Goal: Task Accomplishment & Management: Use online tool/utility

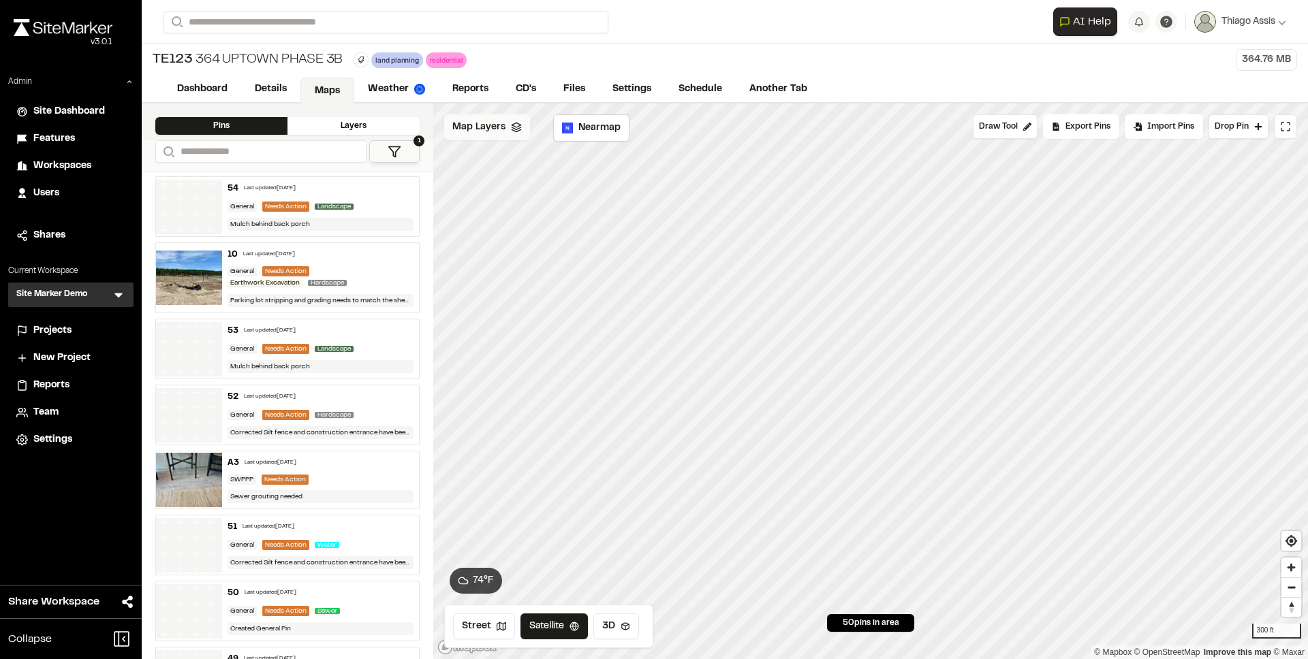
click at [492, 125] on span "Map Layers" at bounding box center [478, 127] width 53 height 15
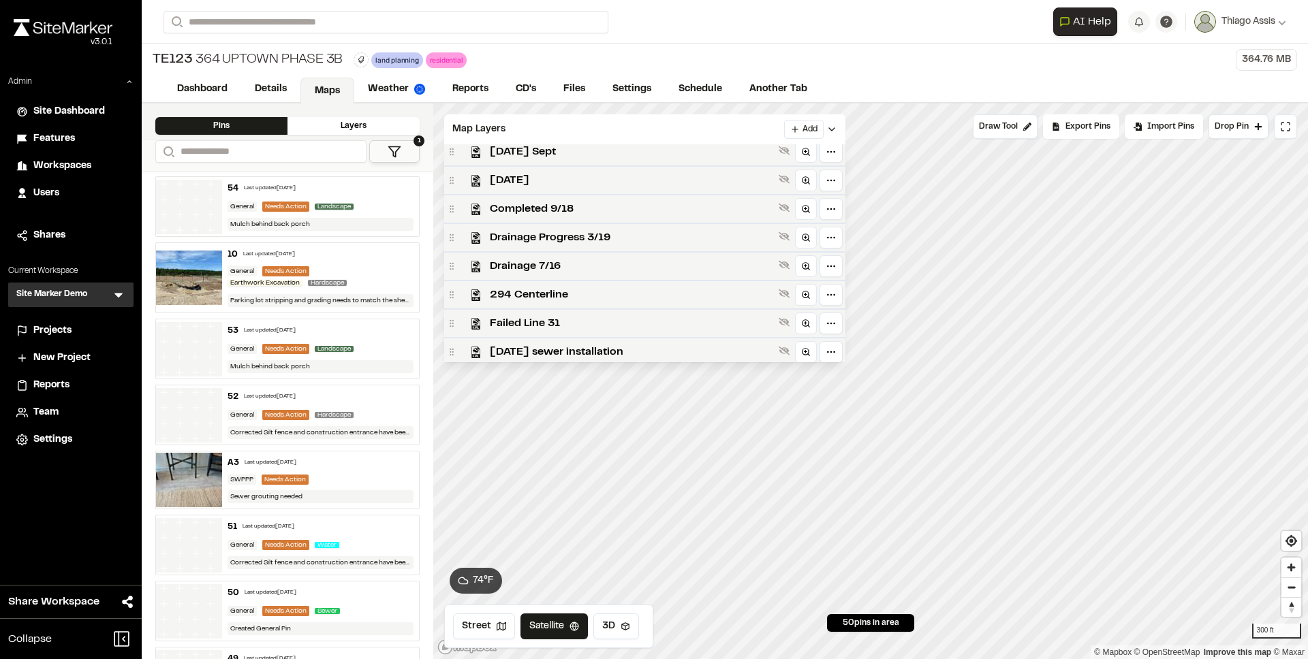
scroll to position [474, 0]
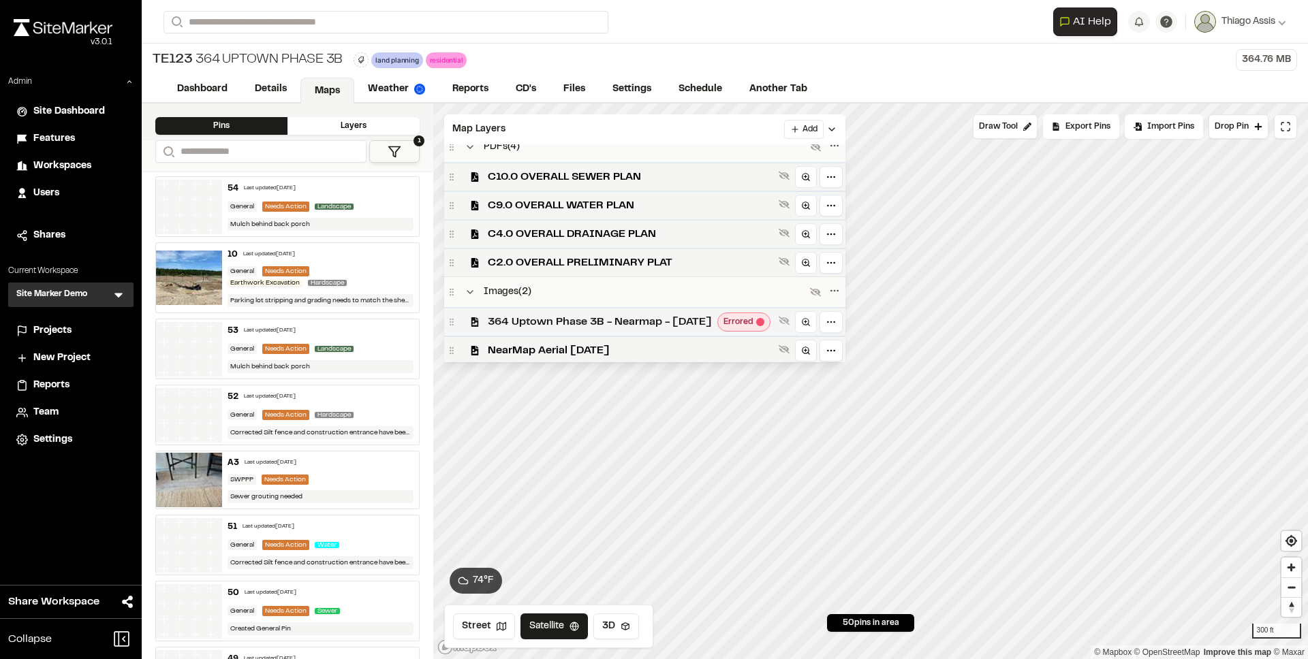
click at [636, 316] on span "364 Uptown Phase 3B - Nearmap - [DATE]" at bounding box center [600, 322] width 224 height 16
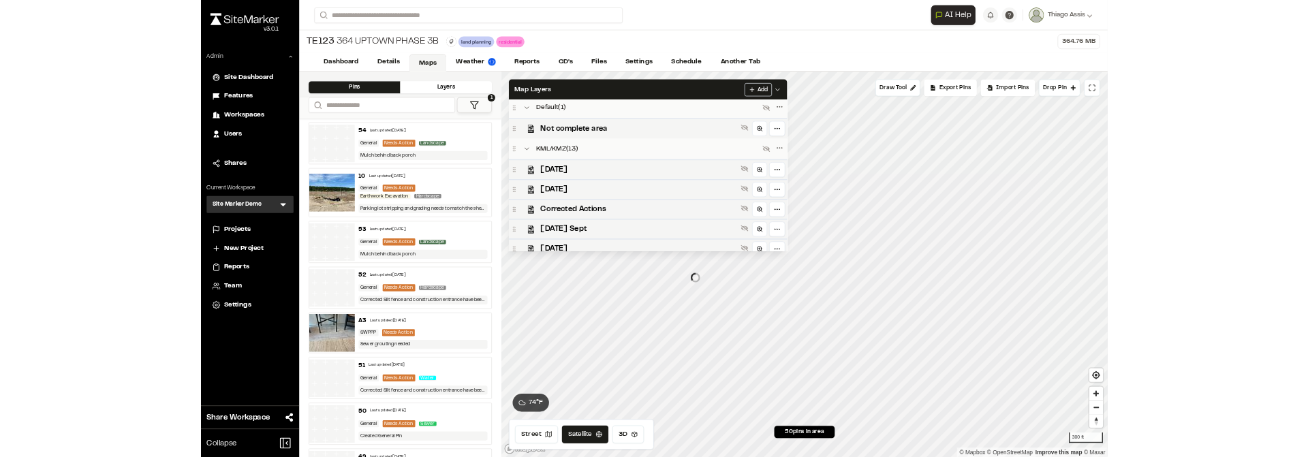
scroll to position [0, 0]
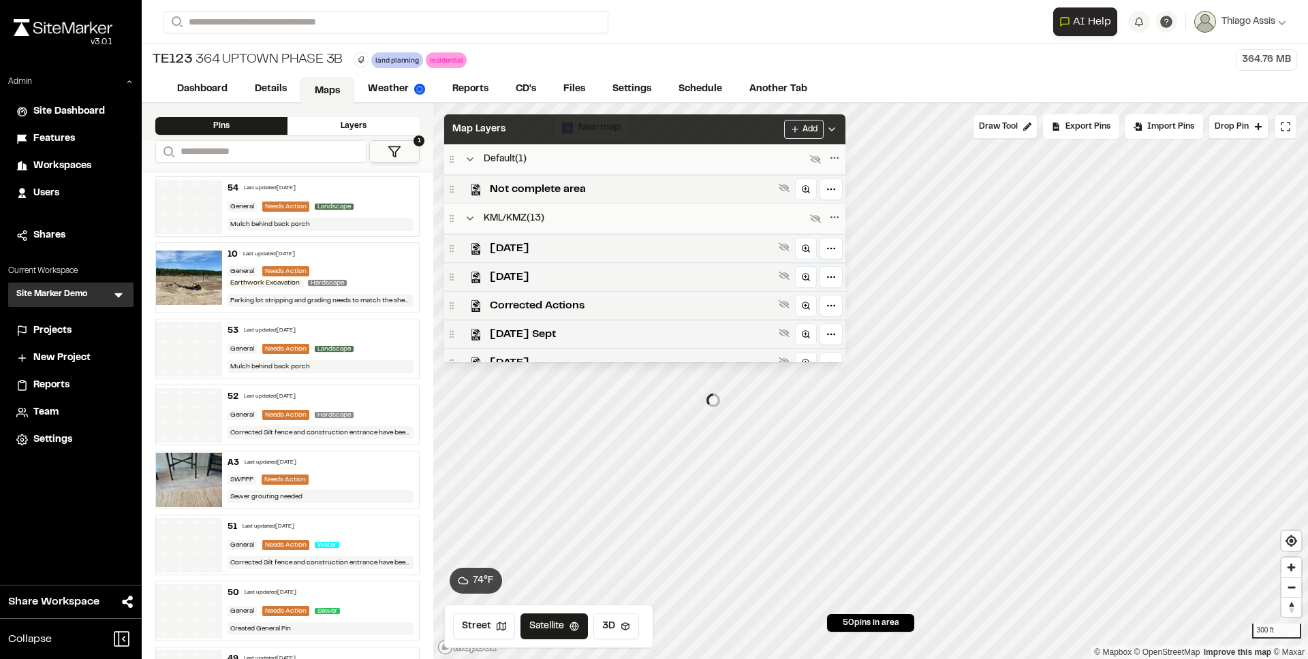
click at [582, 129] on div "Map Layers Add" at bounding box center [644, 129] width 401 height 30
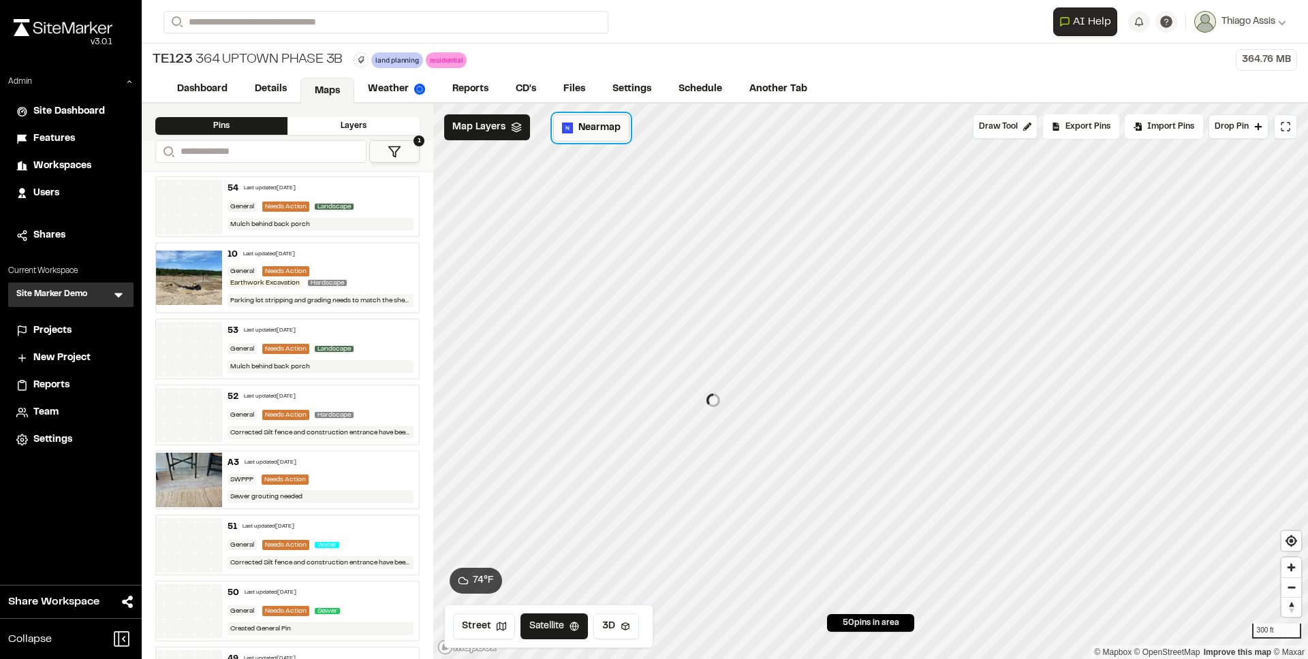
click at [603, 121] on span "Nearmap" at bounding box center [599, 128] width 42 height 15
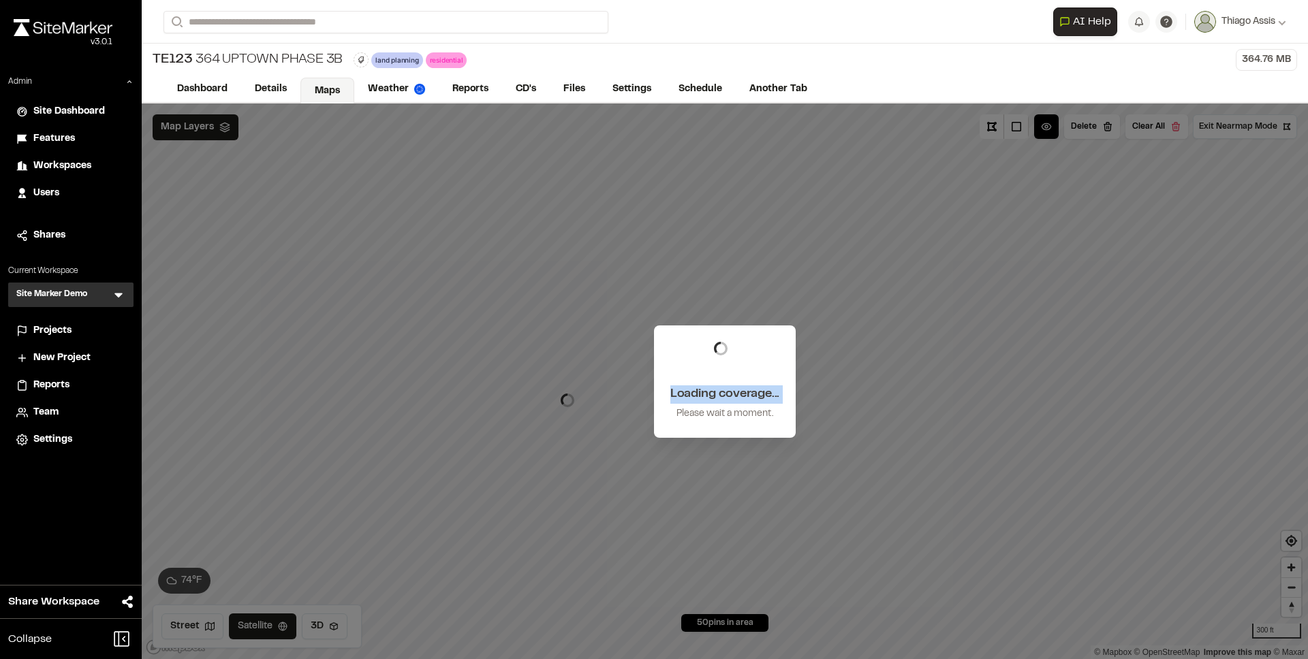
click at [661, 266] on div "Loading coverage... Please wait a moment." at bounding box center [725, 382] width 1166 height 556
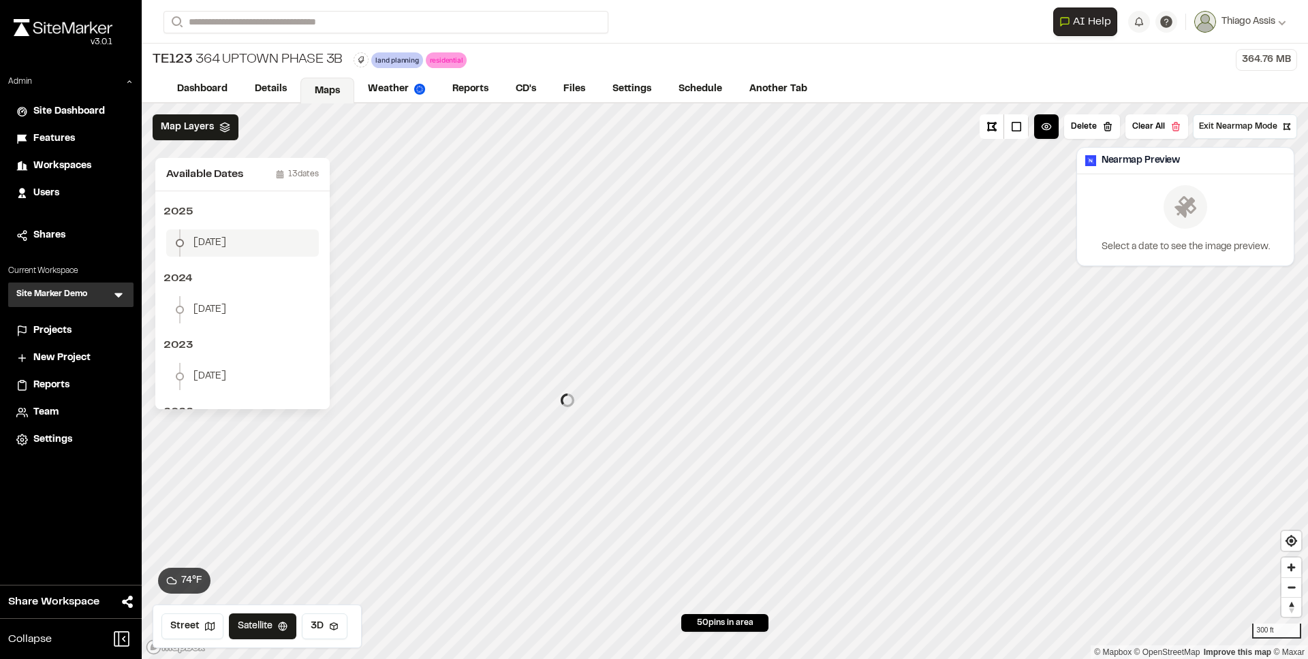
click at [248, 238] on li "[DATE]" at bounding box center [242, 243] width 153 height 27
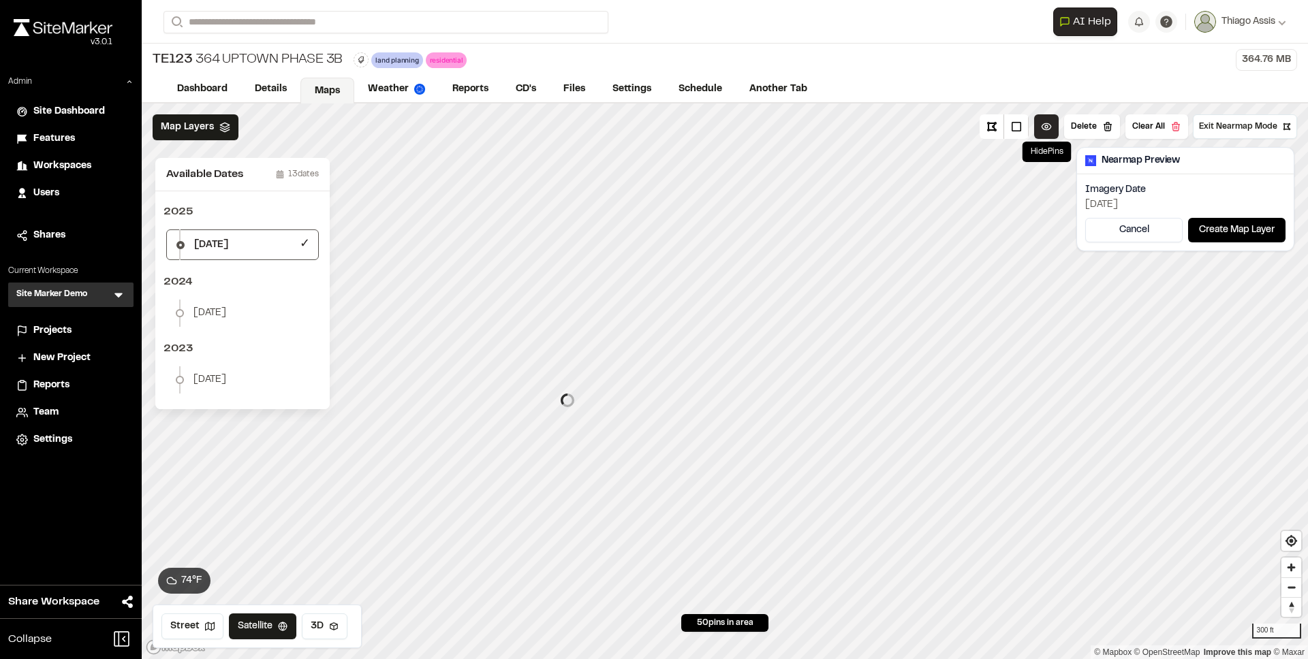
click at [1048, 127] on button at bounding box center [1046, 126] width 25 height 25
click at [1058, 137] on body "Close sidebar v 3.0.1 Admin Site Dashboard Features Workspaces Users Shares Cur…" at bounding box center [654, 329] width 1308 height 659
click at [964, 75] on div "TE123 364 Uptown Phase 3B land planning Delete Rename Edit Color Delete Tag Are…" at bounding box center [725, 60] width 1166 height 33
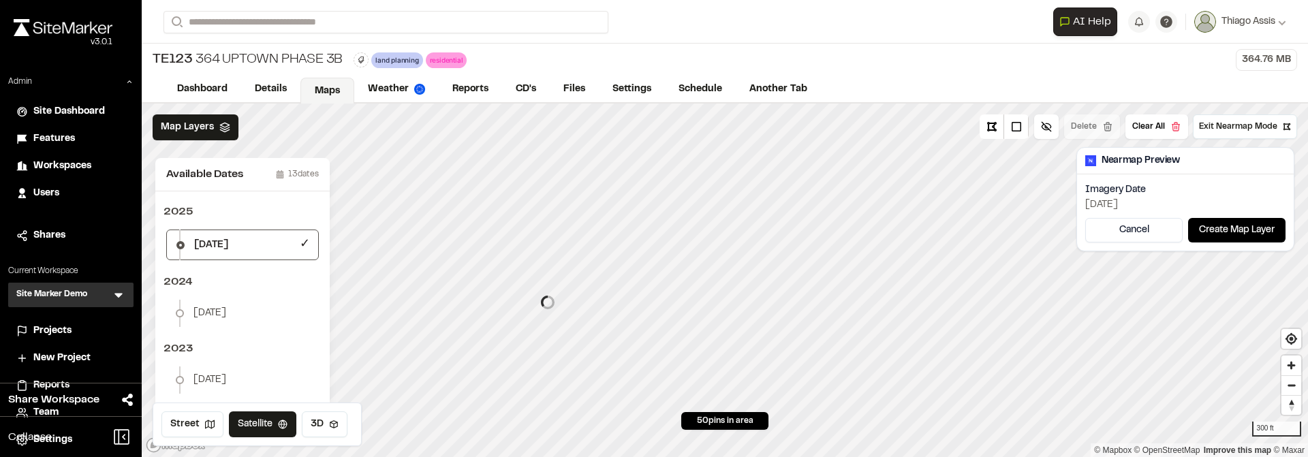
click at [74, 330] on div "Projects" at bounding box center [79, 331] width 92 height 15
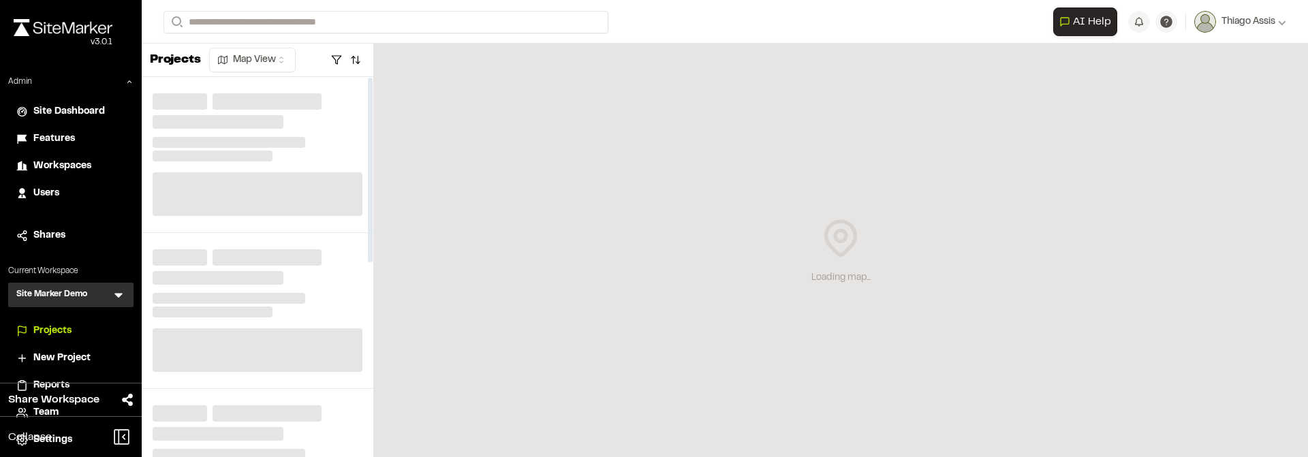
click at [89, 292] on div "Site Marker Demo SM Menu" at bounding box center [70, 295] width 125 height 25
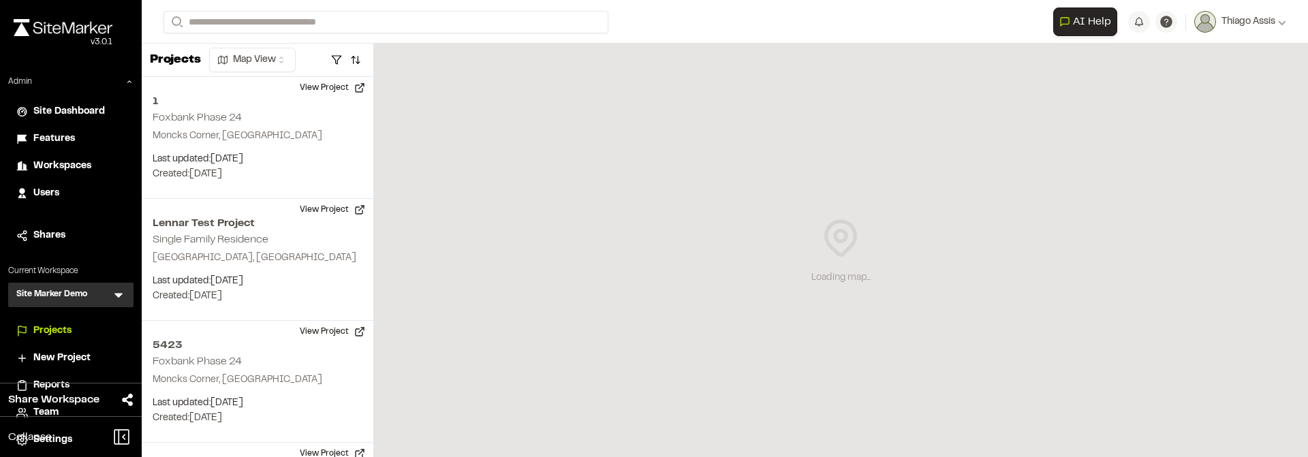
click at [126, 298] on div "Site Marker Demo SM Menu" at bounding box center [70, 295] width 125 height 25
click at [120, 298] on icon at bounding box center [119, 295] width 14 height 14
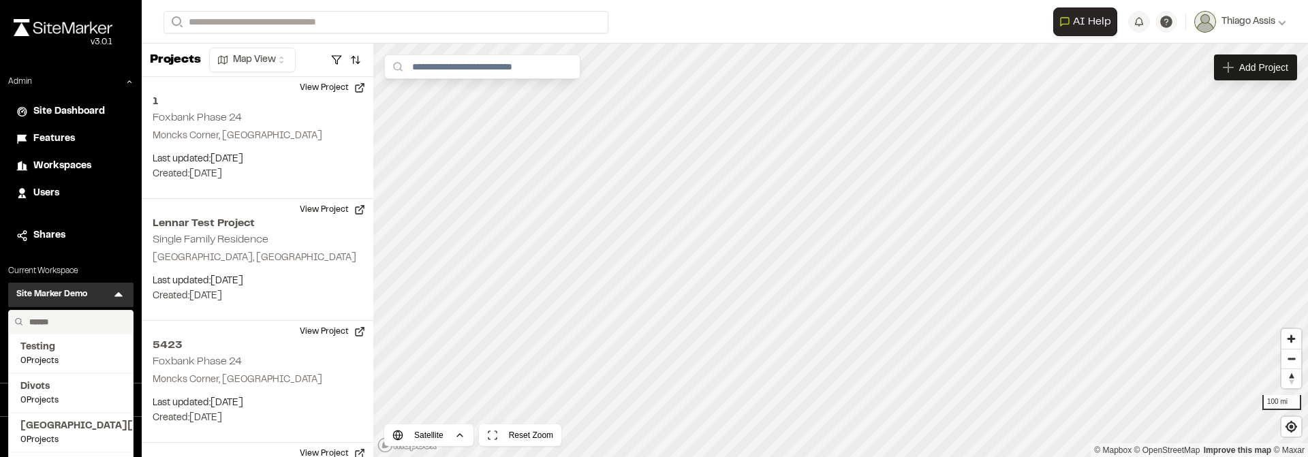
click at [54, 319] on input "text" at bounding box center [76, 322] width 104 height 23
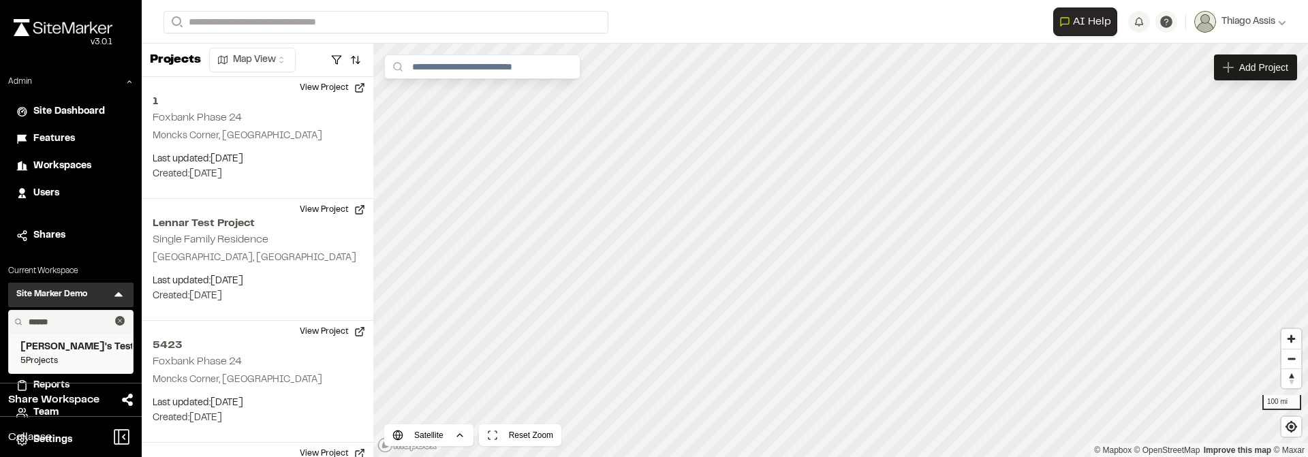
type input "******"
click at [59, 350] on span "[PERSON_NAME]'s Testing" at bounding box center [70, 347] width 101 height 15
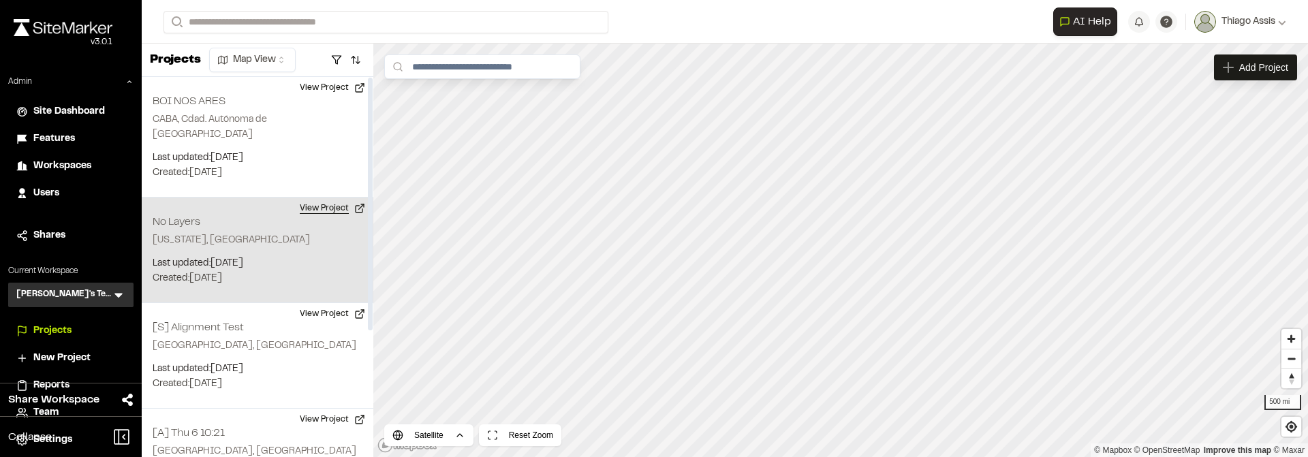
click at [334, 198] on button "View Project" at bounding box center [333, 209] width 82 height 22
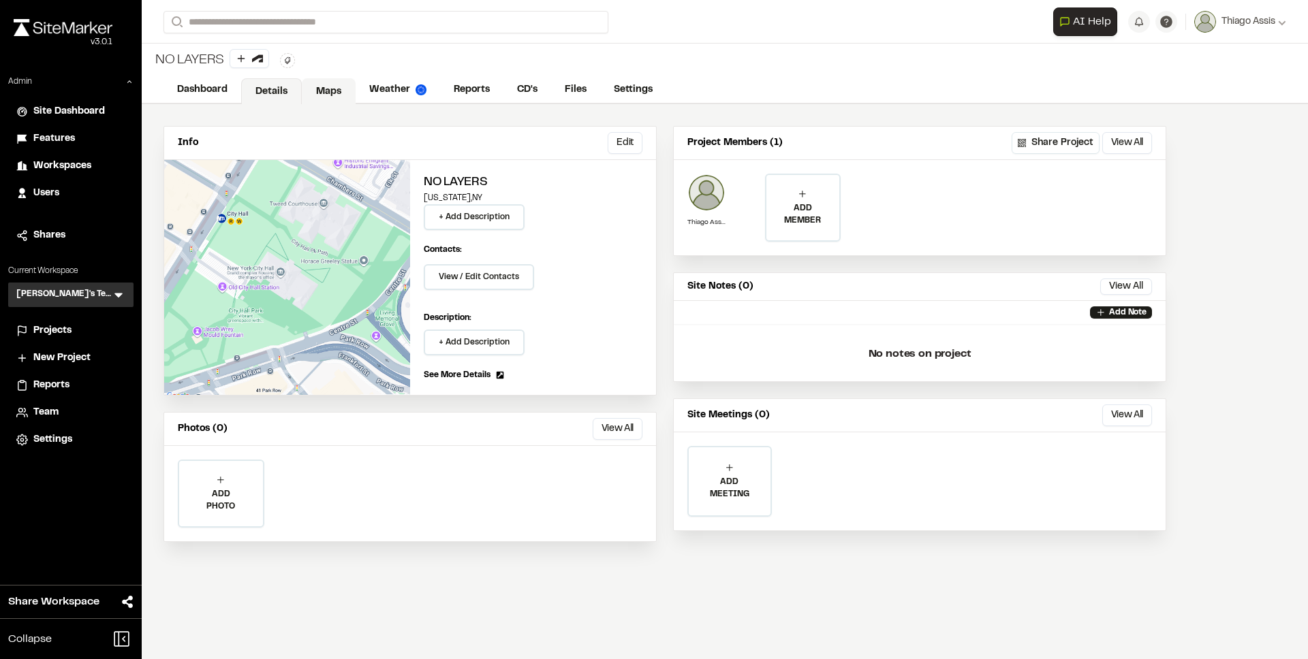
click at [328, 93] on link "Maps" at bounding box center [329, 91] width 54 height 26
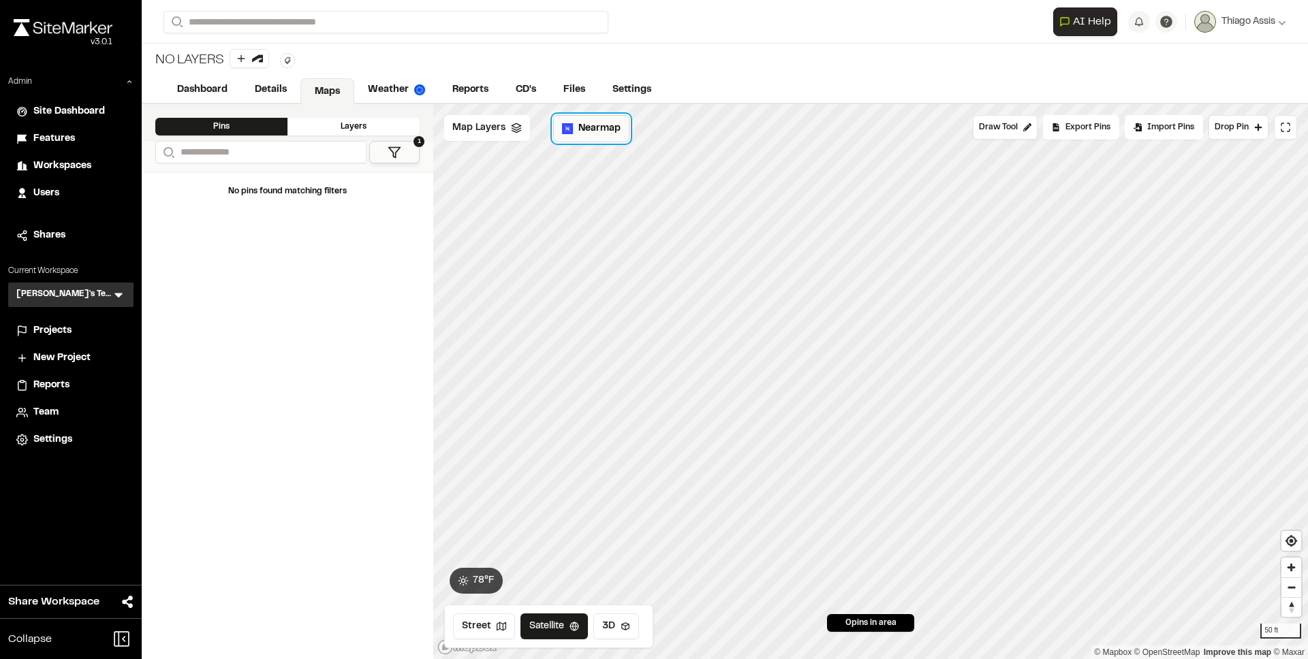
click at [584, 131] on span "Nearmap" at bounding box center [599, 128] width 42 height 15
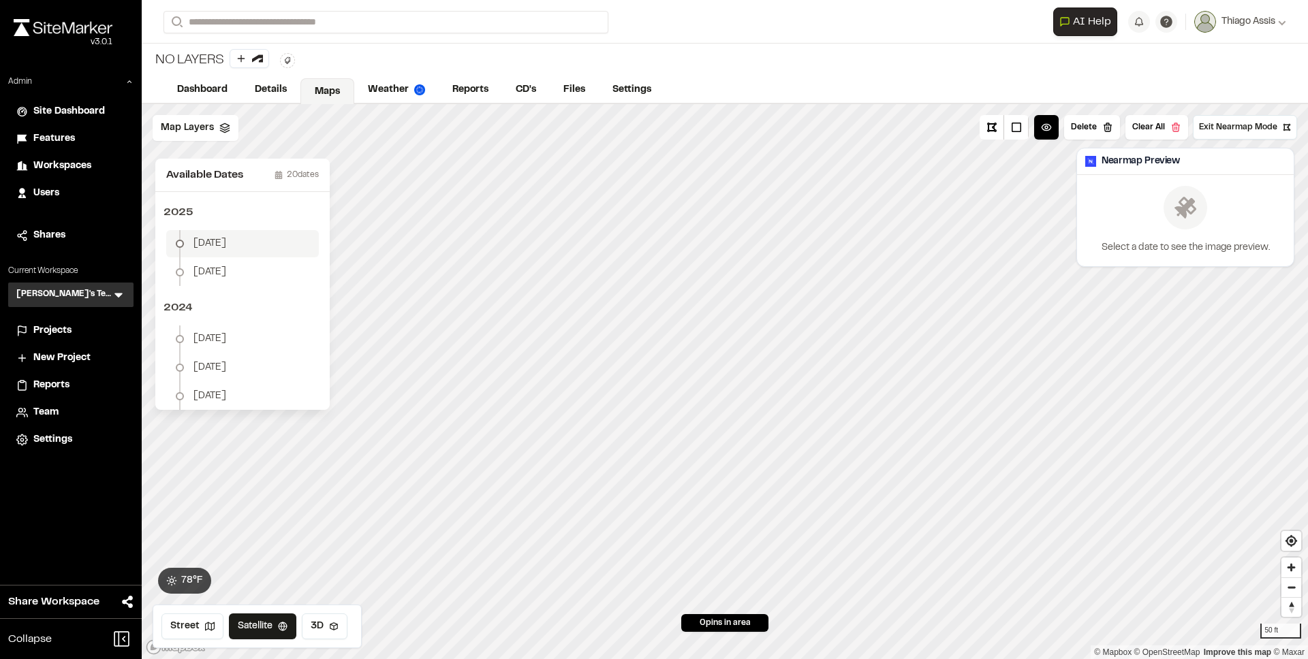
click at [260, 236] on li "July 3" at bounding box center [242, 243] width 153 height 27
click at [1229, 236] on button "Create Map Layer" at bounding box center [1236, 231] width 97 height 25
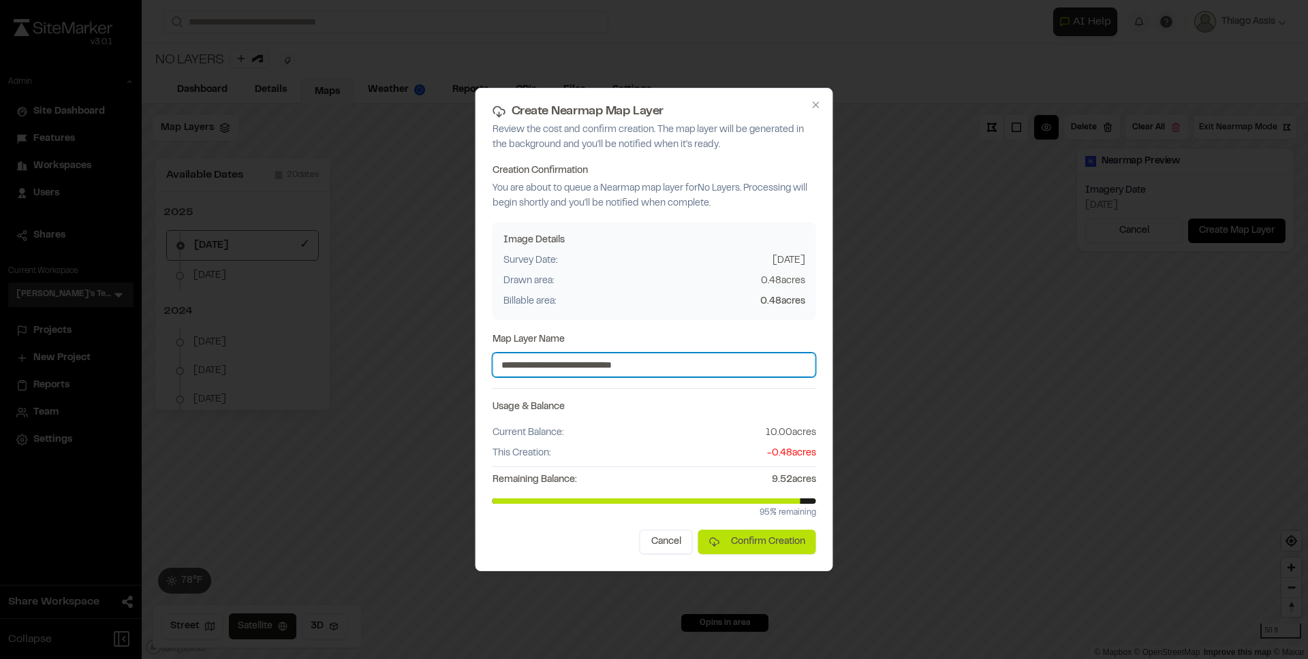
click at [693, 369] on input "**********" at bounding box center [655, 365] width 324 height 25
type input "**********"
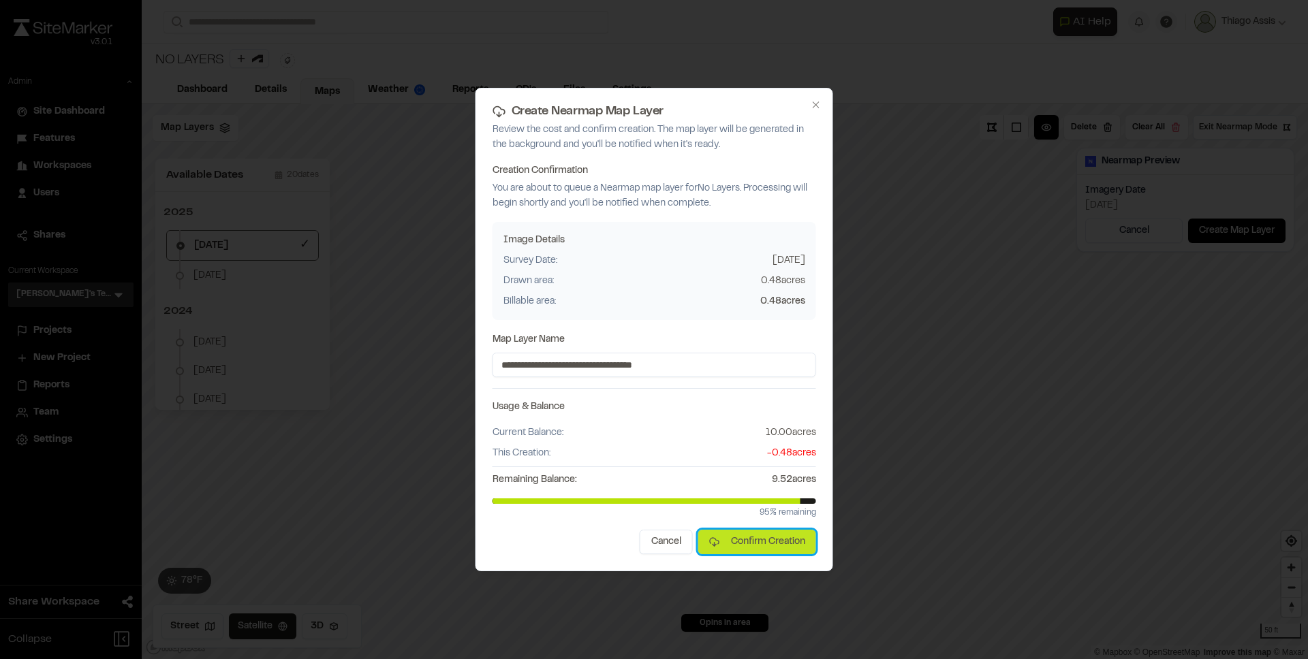
click at [756, 537] on button "Confirm Creation" at bounding box center [757, 542] width 118 height 25
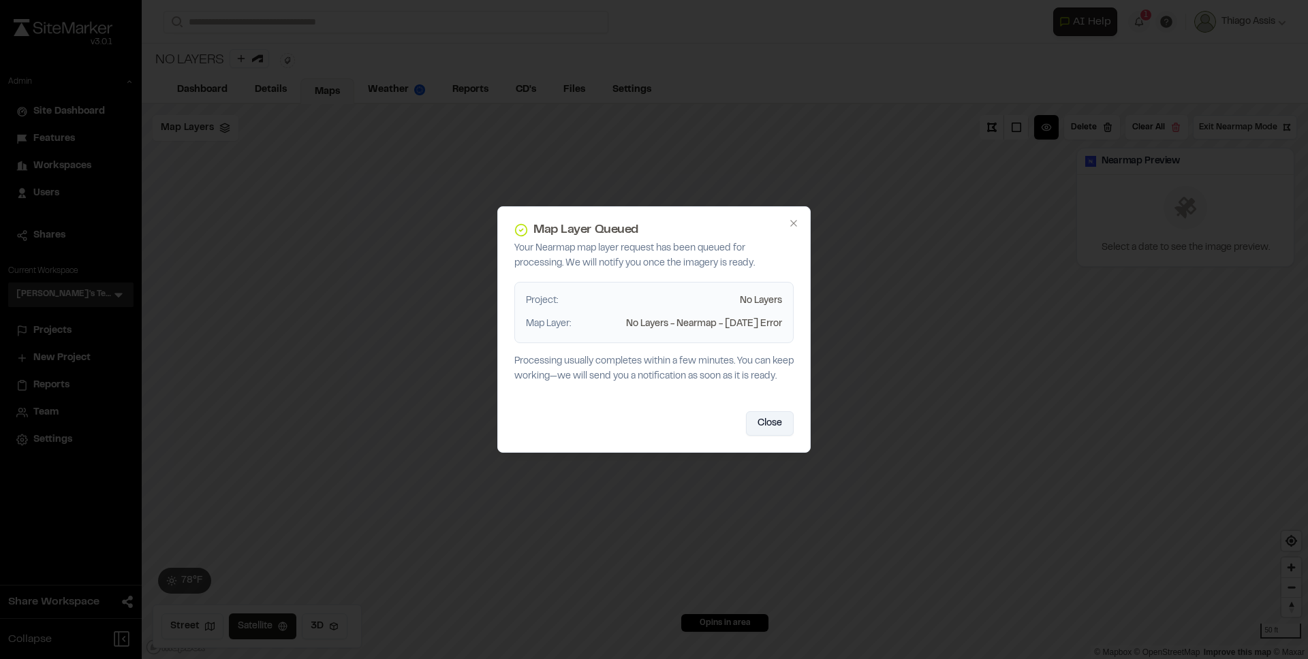
click at [767, 436] on button "Close" at bounding box center [770, 423] width 48 height 25
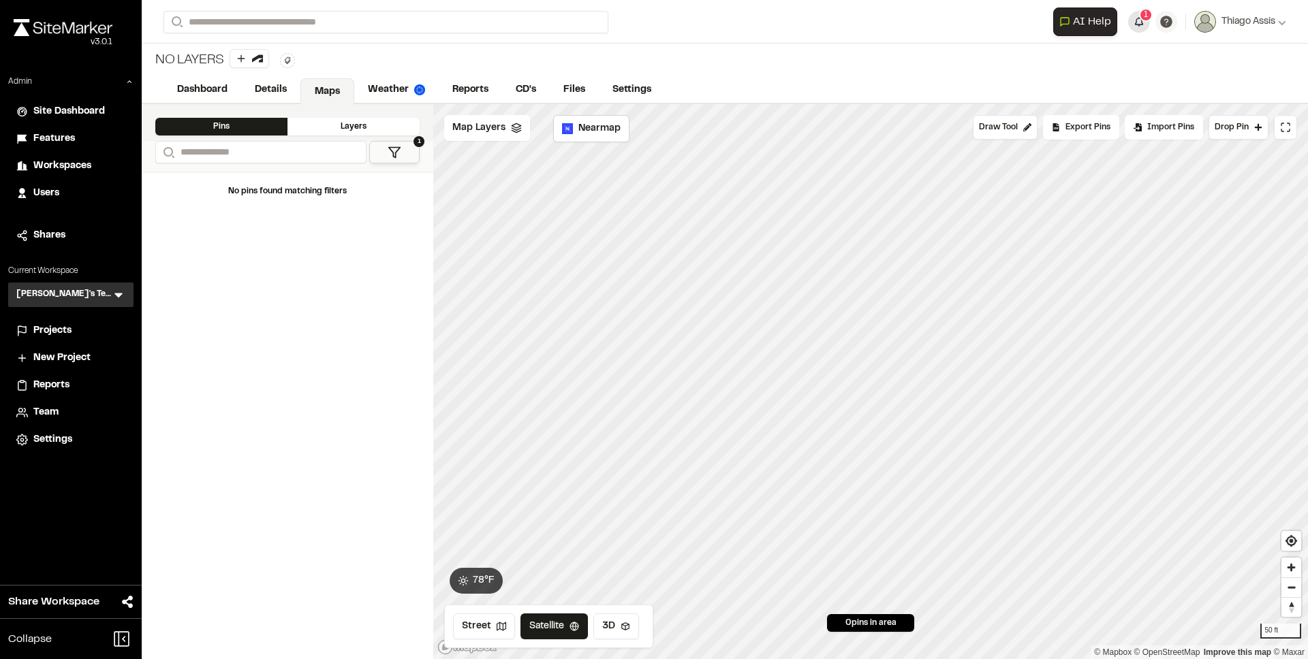
click at [1137, 18] on button "1" at bounding box center [1139, 22] width 22 height 22
click at [618, 140] on button "Nearmap" at bounding box center [591, 128] width 76 height 27
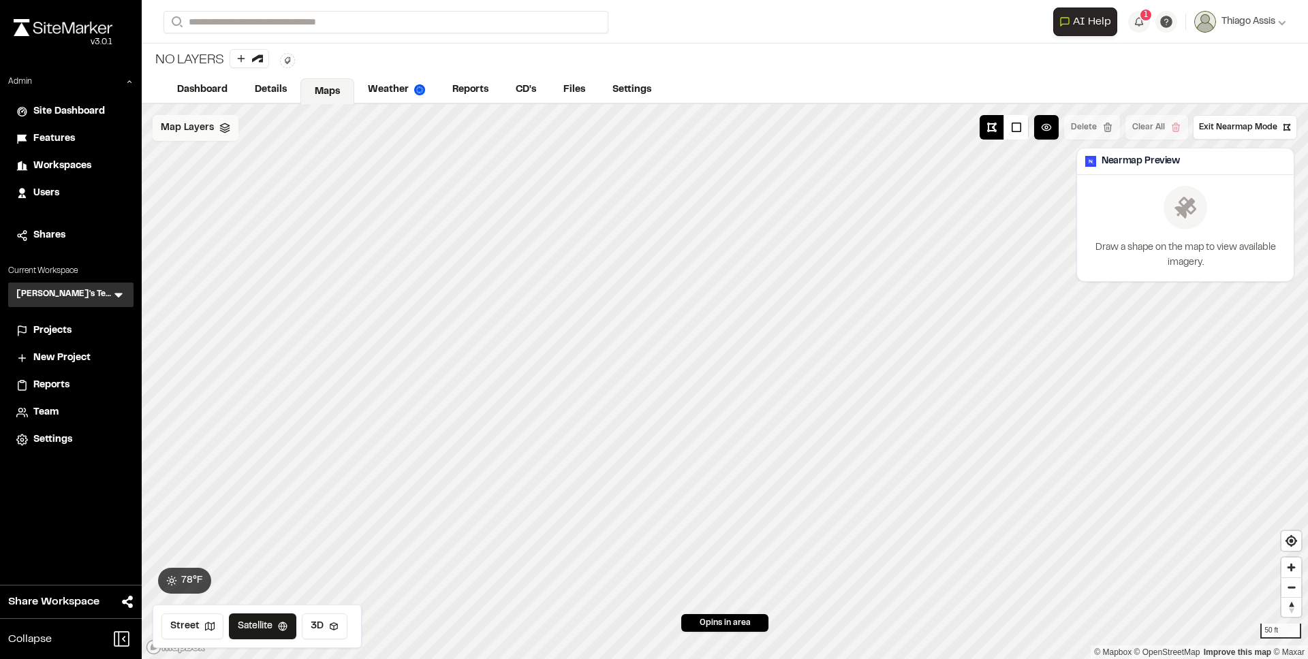
click at [215, 125] on div "Map Layers" at bounding box center [196, 128] width 86 height 26
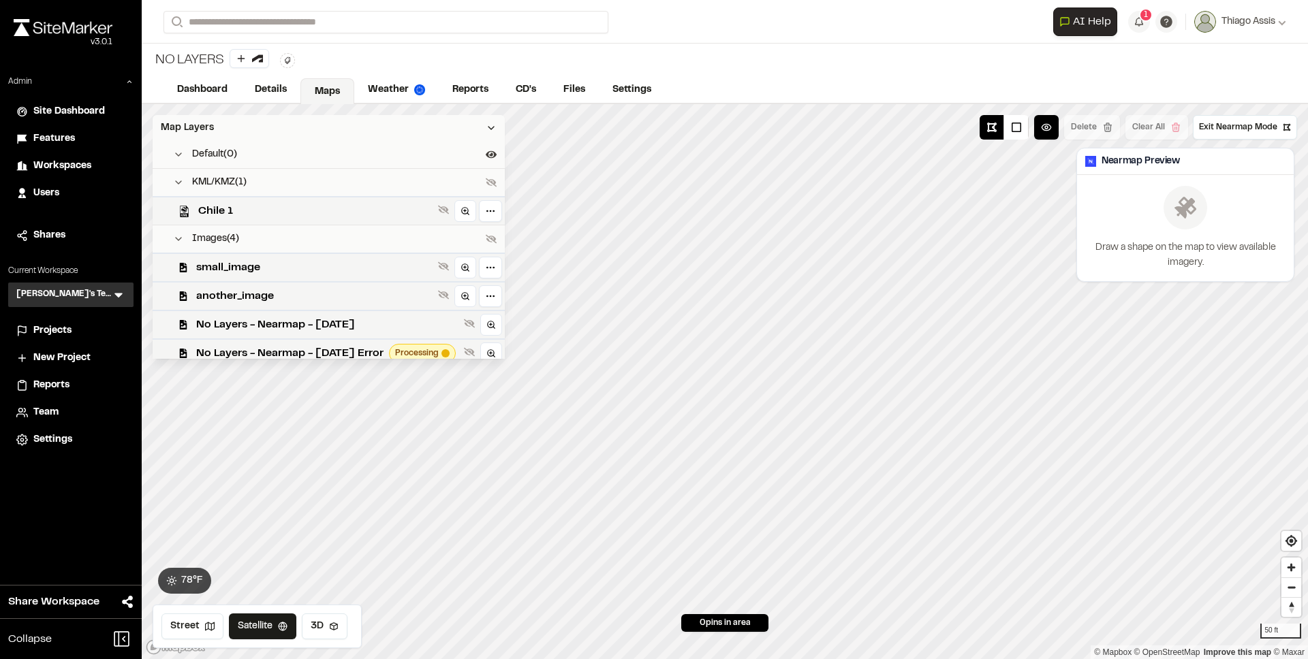
click at [249, 135] on div "Map Layers" at bounding box center [329, 128] width 352 height 26
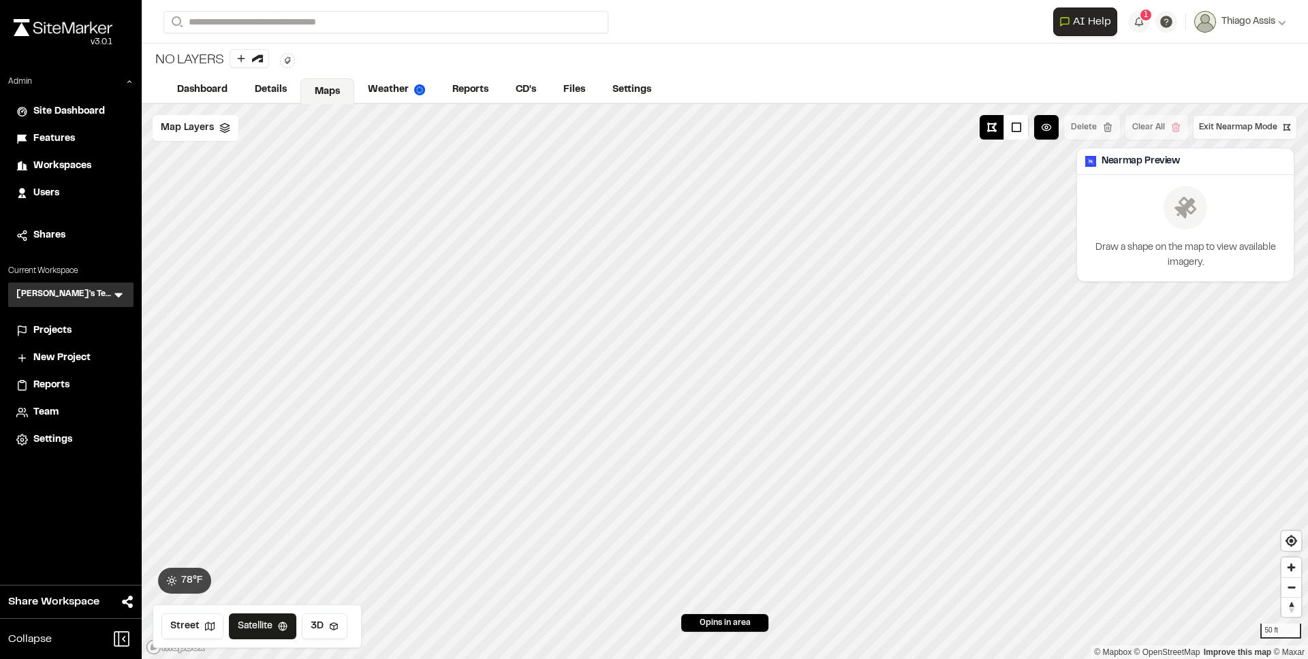
click at [1236, 131] on span "Exit Nearmap Mode" at bounding box center [1238, 127] width 78 height 12
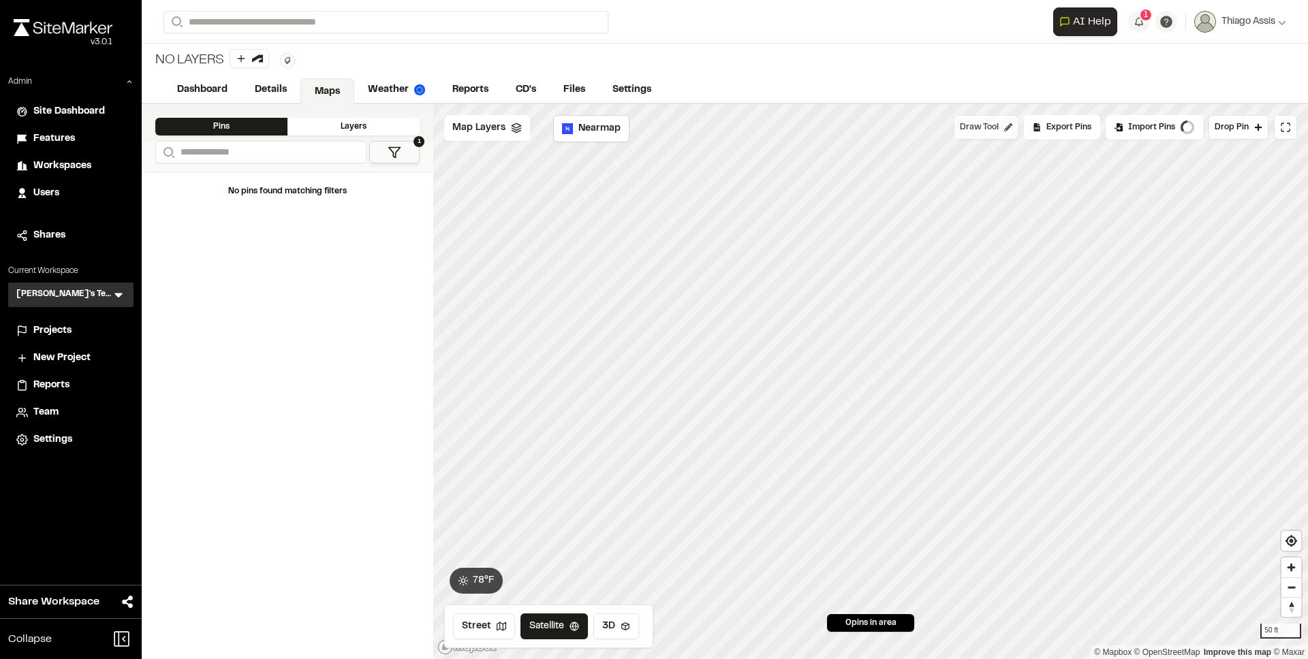
click at [979, 121] on button "Draw Tool" at bounding box center [986, 127] width 65 height 25
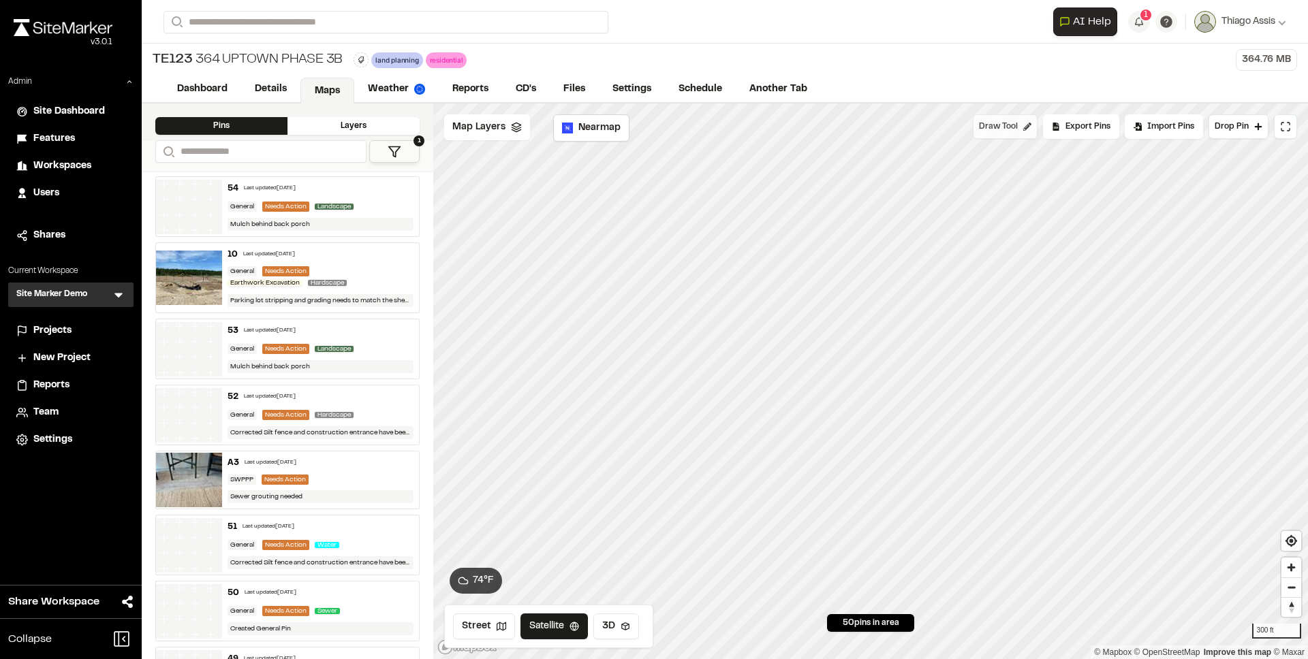
click at [1009, 130] on span "Draw Tool" at bounding box center [998, 127] width 39 height 12
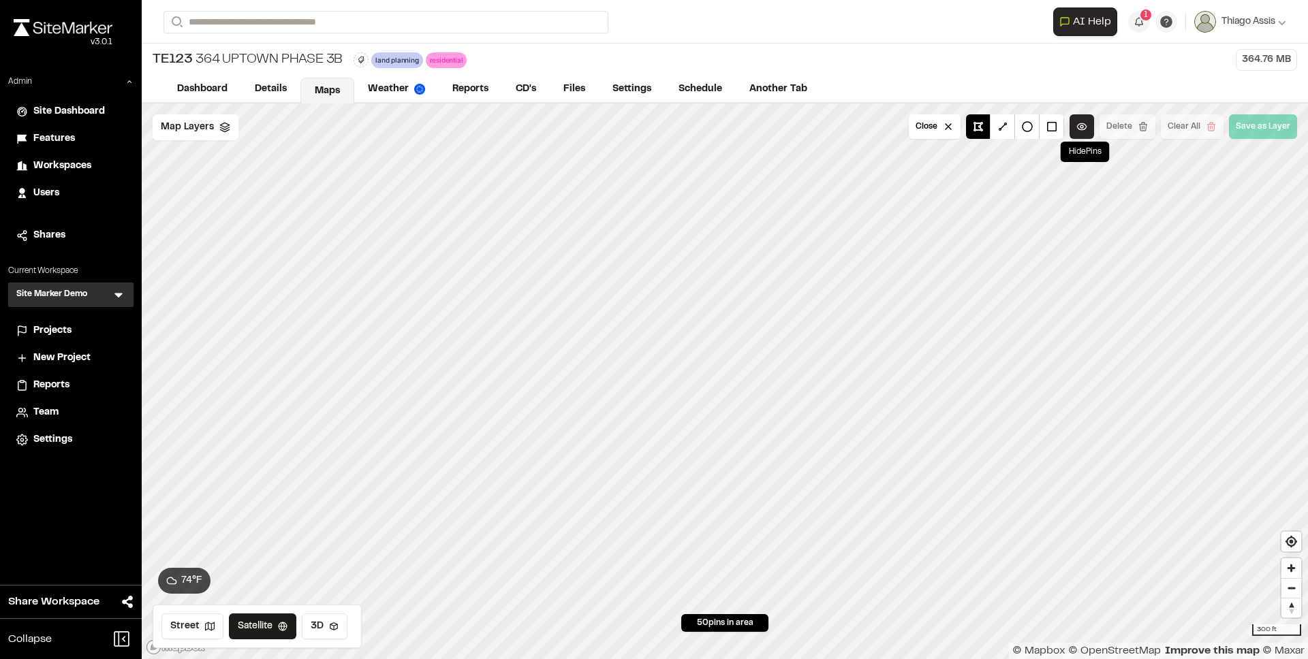
click at [1086, 125] on button at bounding box center [1081, 126] width 25 height 25
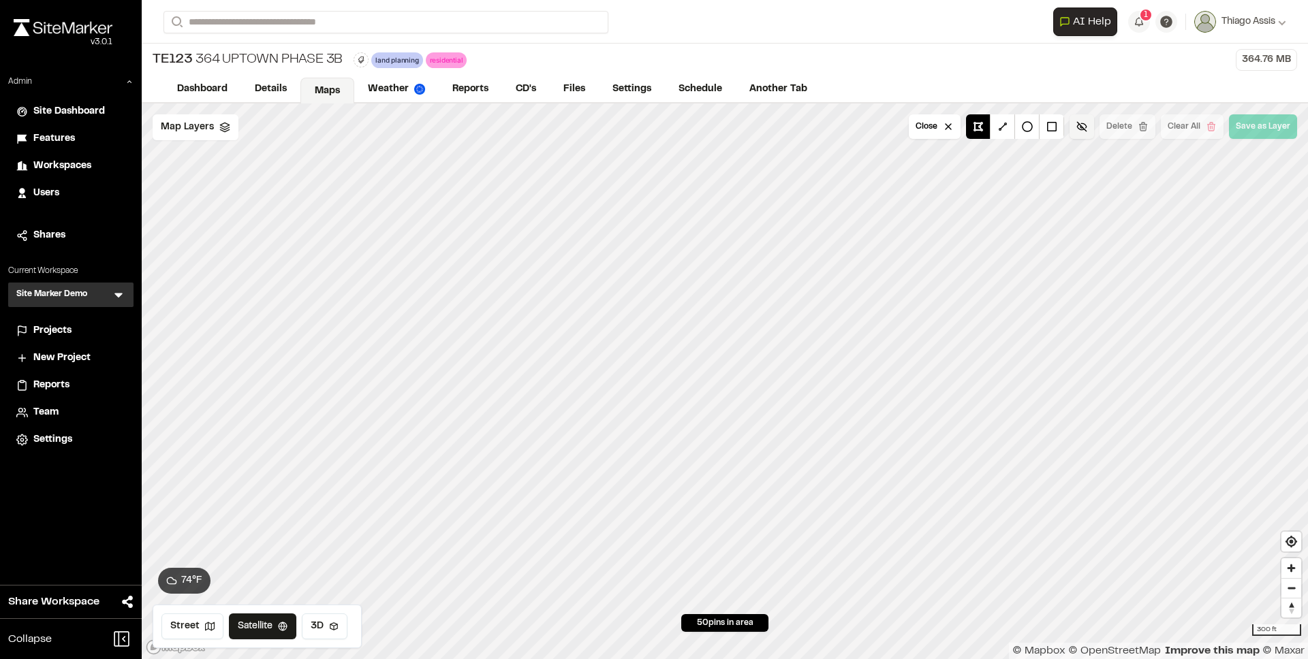
click at [1084, 128] on button at bounding box center [1081, 126] width 25 height 25
click at [937, 130] on button "Close" at bounding box center [935, 126] width 52 height 25
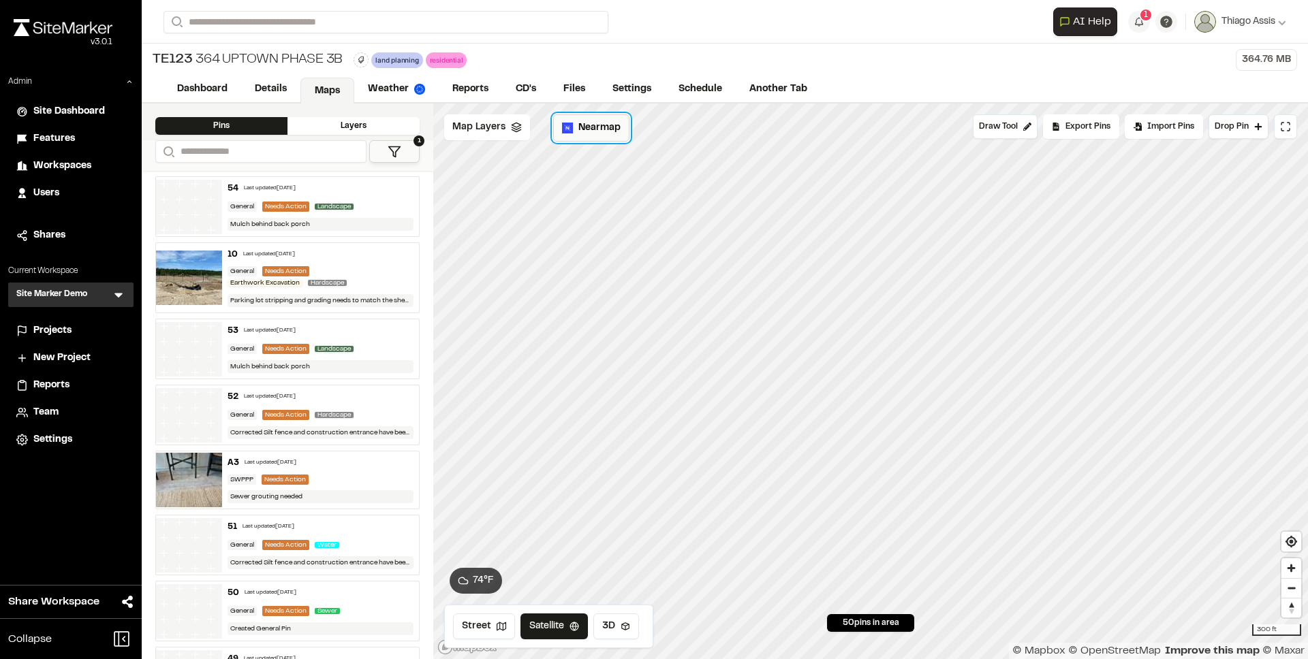
click at [585, 123] on span "Nearmap" at bounding box center [599, 128] width 42 height 15
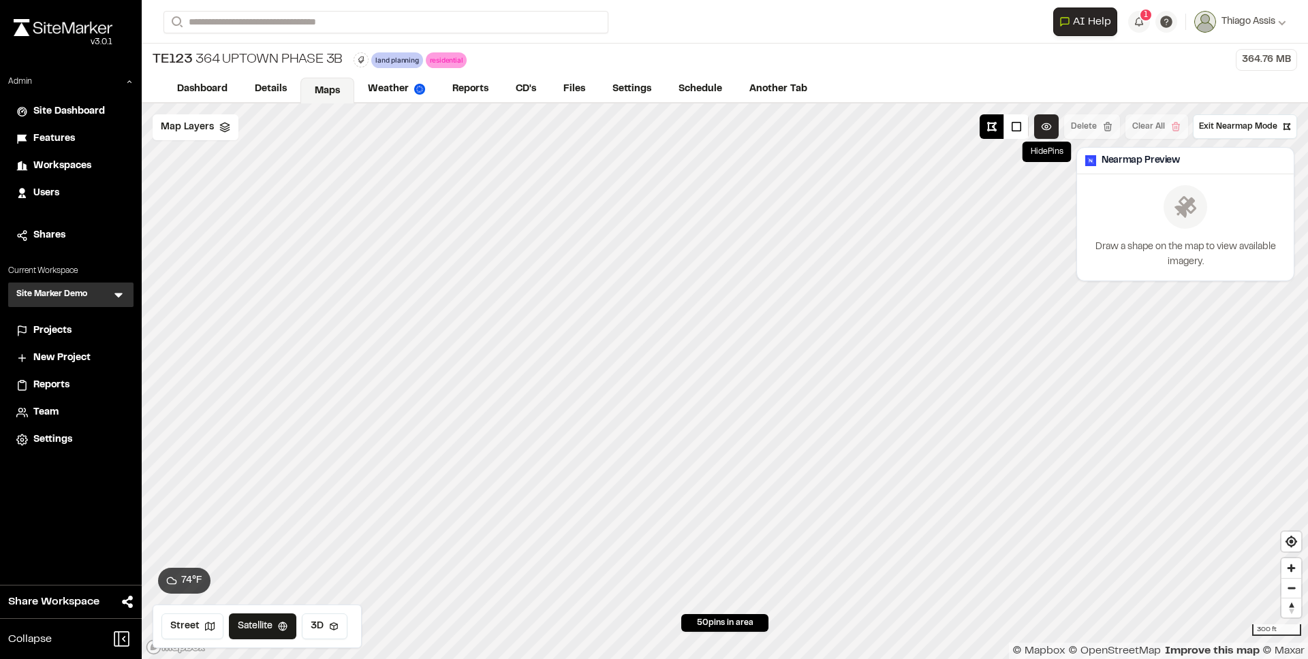
click at [1044, 128] on button at bounding box center [1046, 126] width 25 height 25
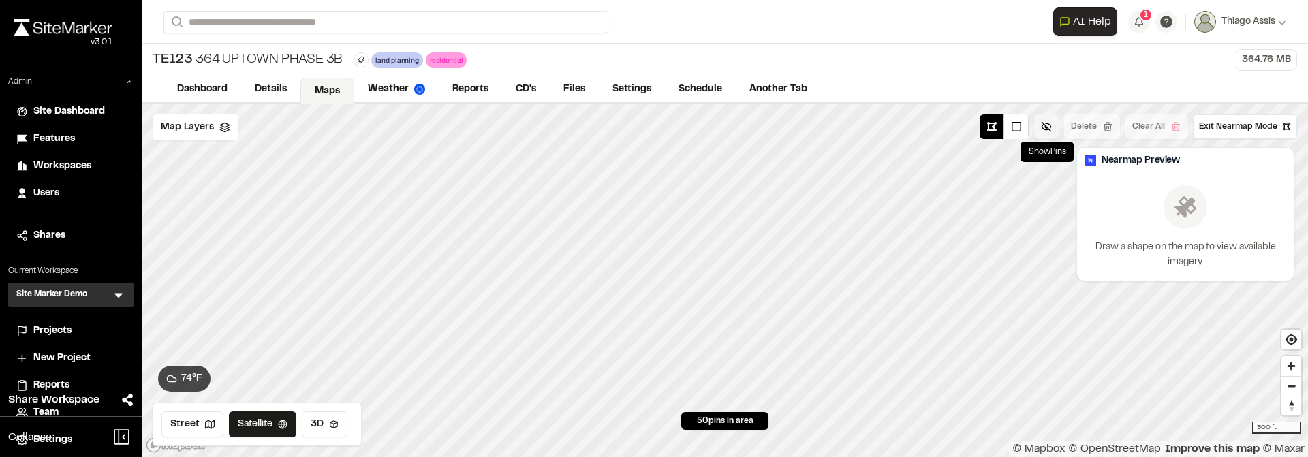
click at [1049, 129] on button at bounding box center [1046, 126] width 25 height 25
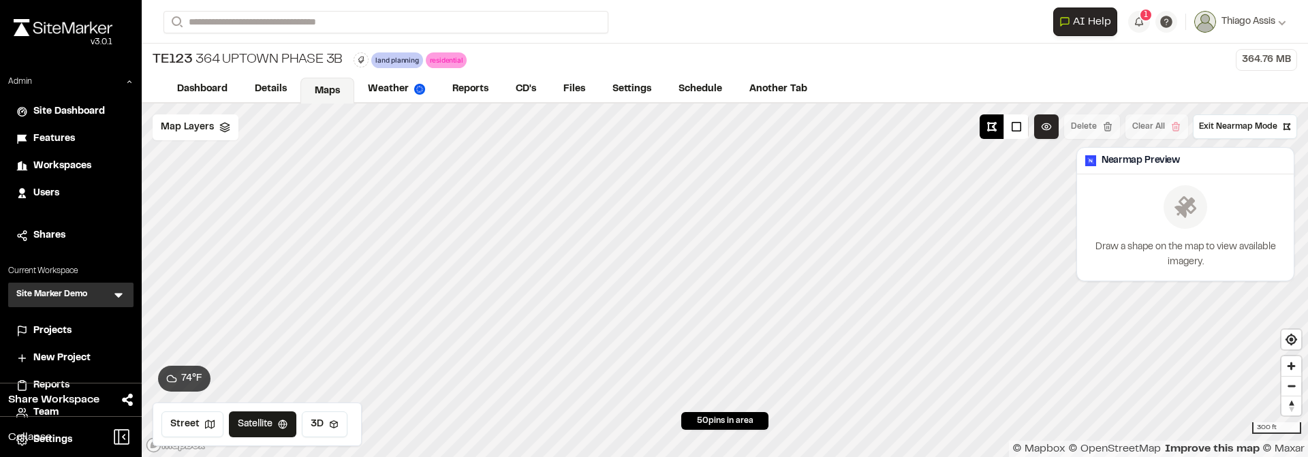
click at [1049, 129] on button at bounding box center [1046, 126] width 25 height 25
click at [1048, 129] on button at bounding box center [1046, 126] width 25 height 25
